Goal: Transaction & Acquisition: Purchase product/service

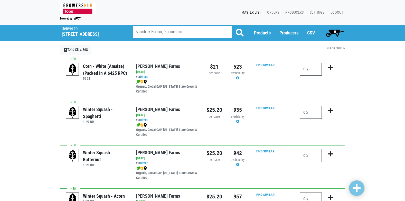
click at [313, 68] on input "number" at bounding box center [311, 69] width 22 height 13
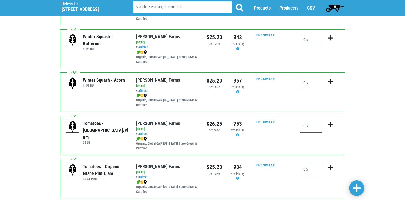
scroll to position [154, 0]
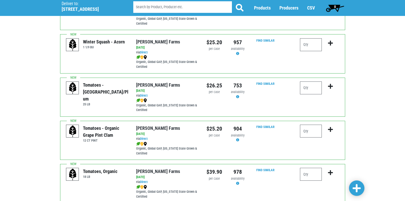
type input "12"
click at [320, 86] on input "number" at bounding box center [311, 87] width 22 height 13
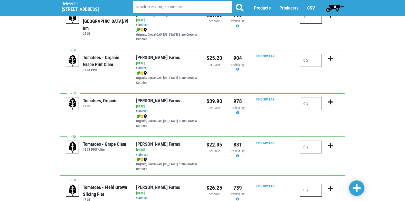
scroll to position [231, 0]
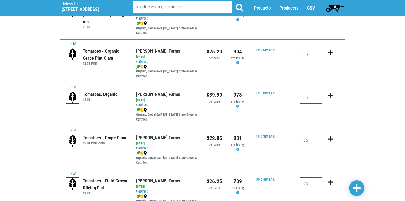
type input "1"
click at [305, 142] on input "number" at bounding box center [311, 140] width 22 height 13
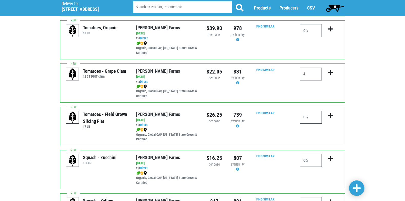
scroll to position [308, 0]
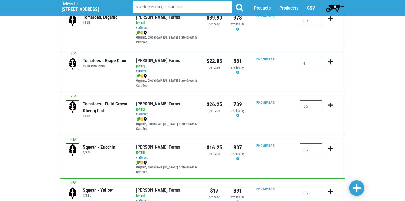
type input "4"
click at [312, 106] on input "number" at bounding box center [311, 106] width 22 height 13
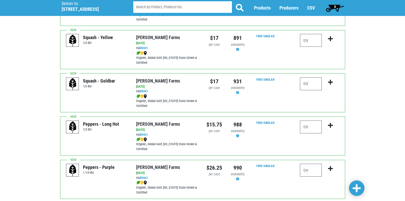
scroll to position [462, 0]
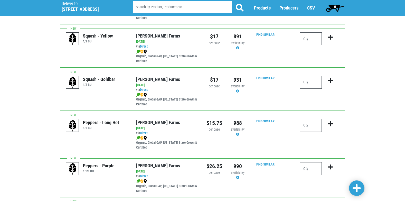
type input "2"
click at [310, 83] on input "number" at bounding box center [311, 82] width 22 height 13
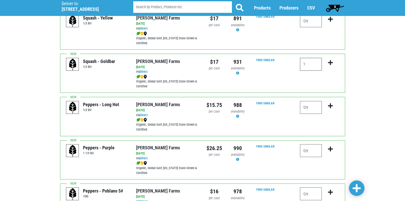
scroll to position [514, 0]
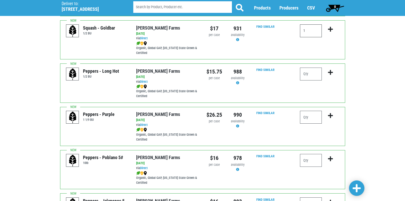
type input "1"
click at [305, 120] on input "number" at bounding box center [311, 117] width 22 height 13
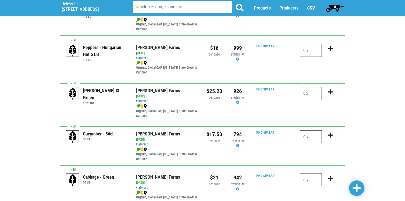
scroll to position [719, 0]
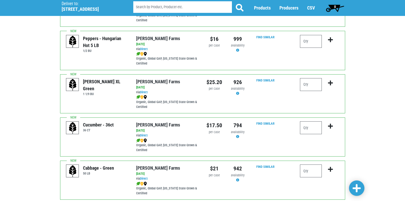
type input "1"
click at [308, 127] on input "number" at bounding box center [311, 127] width 22 height 13
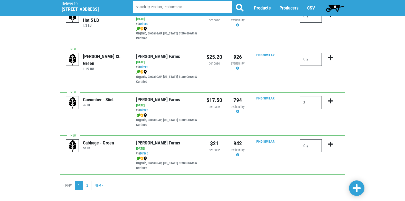
scroll to position [750, 0]
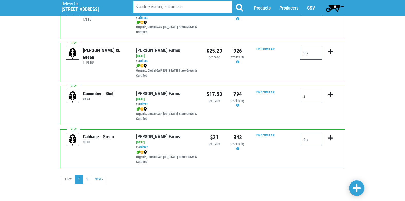
type input "2"
click at [308, 143] on input "number" at bounding box center [311, 139] width 22 height 13
type input "1"
click at [361, 189] on link at bounding box center [356, 187] width 15 height 15
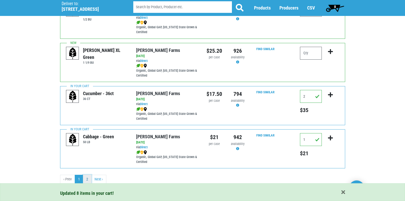
click at [88, 182] on link "2" at bounding box center [87, 179] width 8 height 9
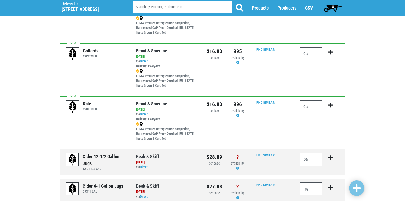
scroll to position [128, 0]
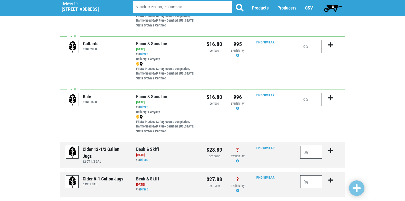
click at [320, 47] on input "number" at bounding box center [311, 46] width 22 height 13
type input "1"
click at [312, 101] on input "number" at bounding box center [311, 99] width 22 height 13
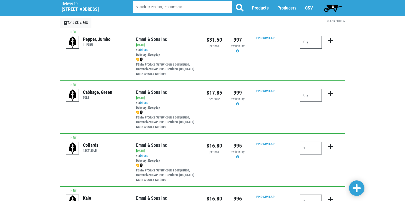
scroll to position [77, 0]
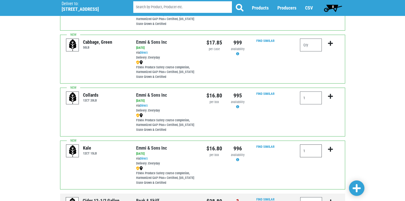
type input "1"
click at [354, 191] on span at bounding box center [357, 188] width 8 height 9
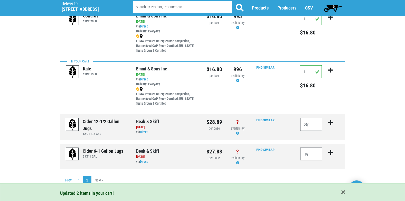
scroll to position [157, 0]
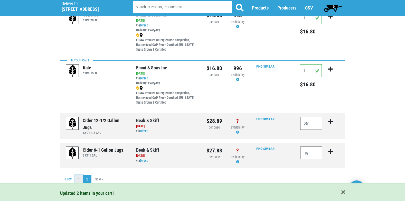
click at [78, 180] on link "1" at bounding box center [79, 179] width 8 height 9
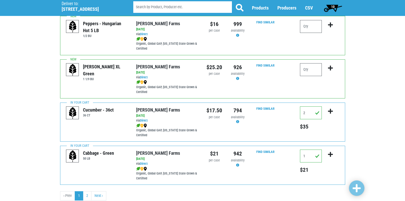
scroll to position [750, 0]
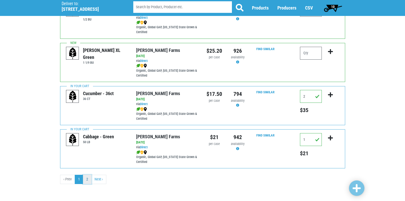
click at [85, 180] on link "2" at bounding box center [87, 179] width 8 height 9
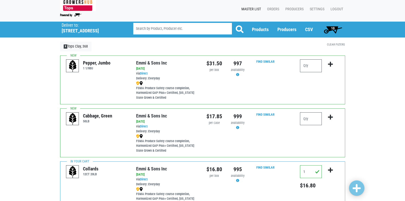
scroll to position [157, 0]
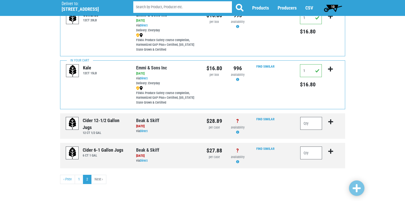
click at [337, 6] on span "10" at bounding box center [333, 8] width 23 height 10
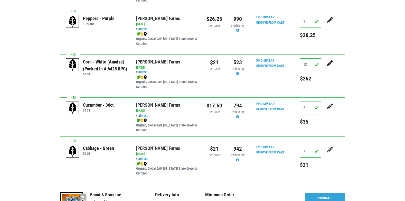
scroll to position [283, 0]
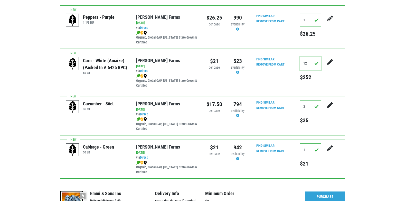
click at [308, 60] on input "12" at bounding box center [310, 63] width 21 height 13
type input "18"
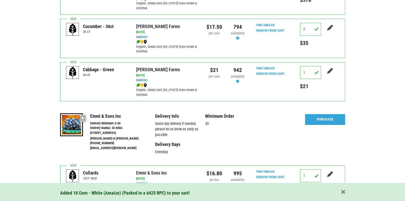
scroll to position [416, 0]
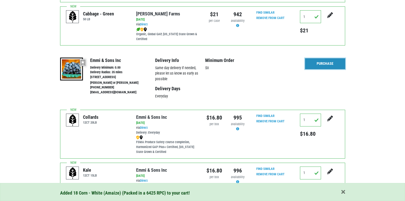
click at [337, 62] on link "Purchase" at bounding box center [325, 63] width 40 height 11
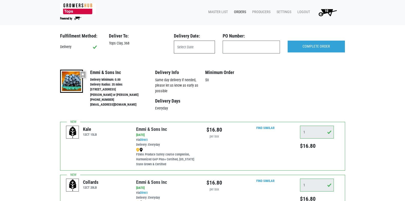
click at [187, 50] on input "text" at bounding box center [194, 47] width 41 height 13
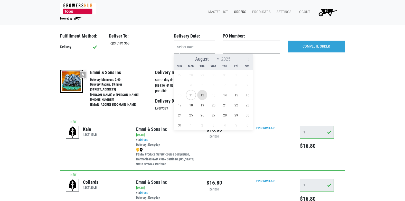
click at [206, 96] on span "12" at bounding box center [202, 95] width 10 height 10
type input "2025-08-12"
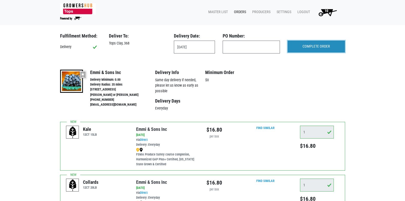
click at [320, 47] on input "COMPLETE ORDER" at bounding box center [316, 47] width 57 height 12
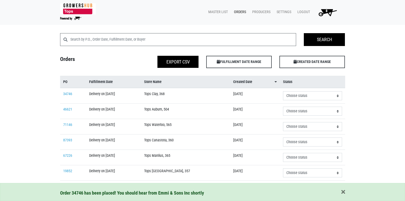
click at [327, 12] on span "8" at bounding box center [326, 12] width 29 height 9
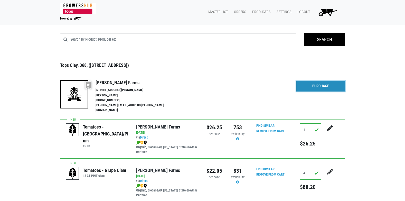
click at [310, 87] on link "Purchase" at bounding box center [320, 86] width 49 height 11
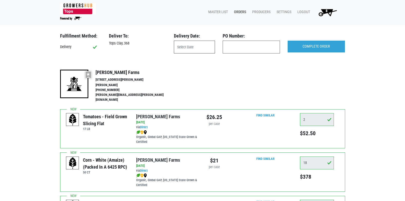
click at [199, 44] on input "text" at bounding box center [194, 47] width 41 height 13
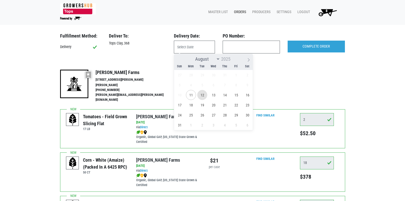
click at [202, 95] on span "12" at bounding box center [202, 95] width 10 height 10
type input "2025-08-12"
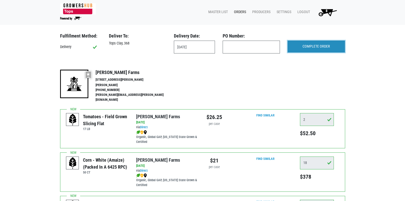
click at [316, 46] on input "COMPLETE ORDER" at bounding box center [316, 47] width 57 height 12
